Goal: Task Accomplishment & Management: Use online tool/utility

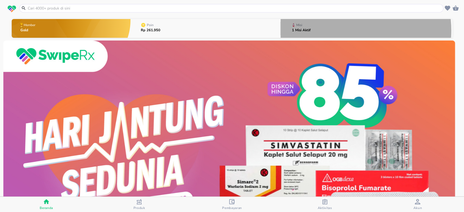
click at [338, 31] on button "Misi 1 Misi Aktif" at bounding box center [367, 28] width 172 height 21
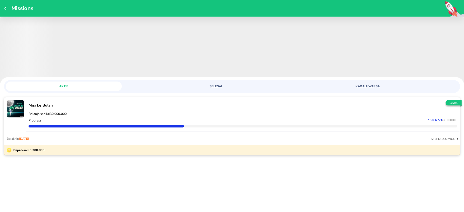
click at [135, 127] on div at bounding box center [242, 126] width 431 height 5
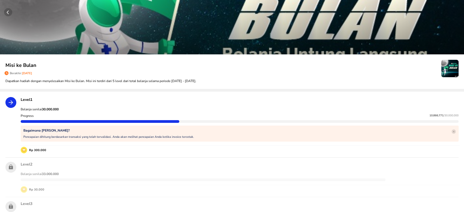
scroll to position [72, 0]
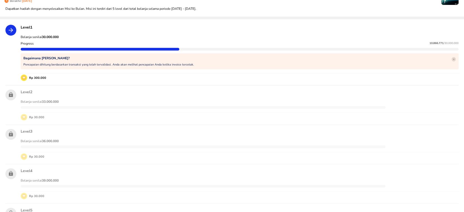
click at [430, 44] on span "10.866.771" at bounding box center [437, 43] width 14 height 4
copy p "10.866.771"
